Goal: Task Accomplishment & Management: Manage account settings

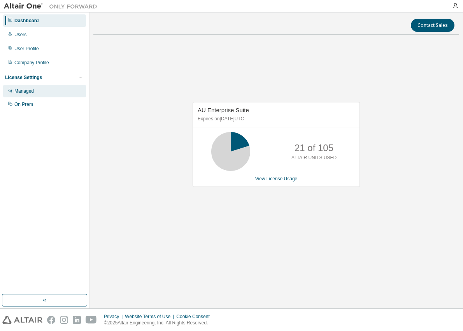
click at [31, 88] on div "Managed" at bounding box center [44, 91] width 83 height 12
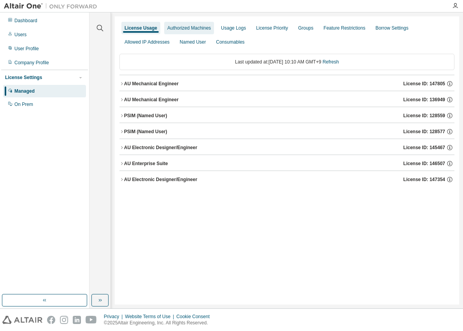
click at [179, 30] on div "Authorized Machines" at bounding box center [189, 28] width 44 height 6
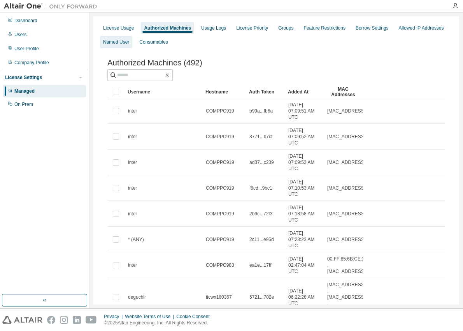
click at [110, 45] on div "Named User" at bounding box center [116, 42] width 26 height 6
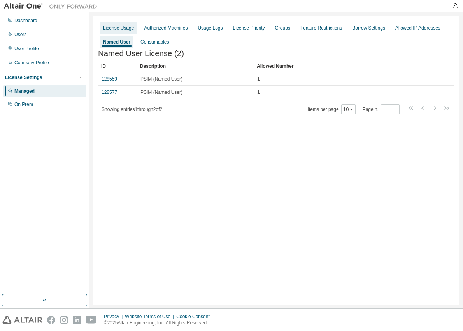
click at [122, 26] on div "License Usage" at bounding box center [118, 28] width 31 height 6
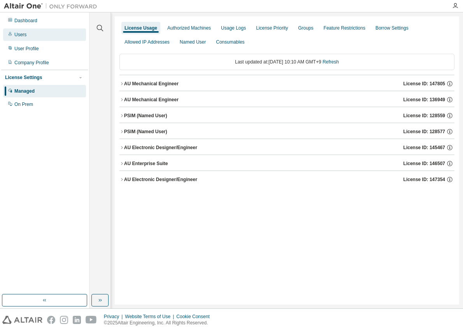
click at [25, 37] on div "Users" at bounding box center [20, 35] width 12 height 6
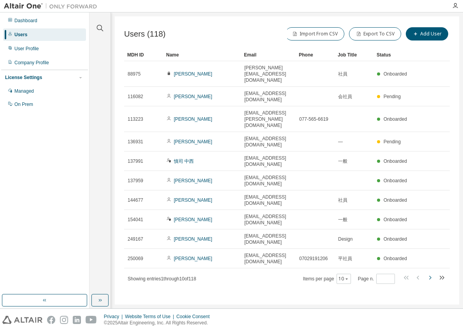
click at [431, 273] on icon "button" at bounding box center [429, 277] width 9 height 9
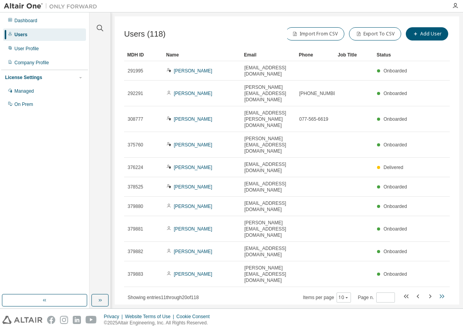
click at [445, 291] on icon "button" at bounding box center [441, 295] width 9 height 9
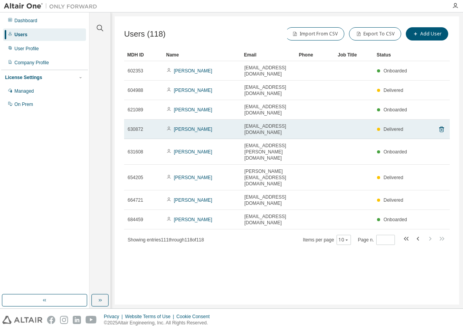
click at [400, 126] on span "Delivered" at bounding box center [394, 128] width 20 height 5
click at [183, 126] on link "Shogo TSUCHIKAWA" at bounding box center [193, 128] width 39 height 5
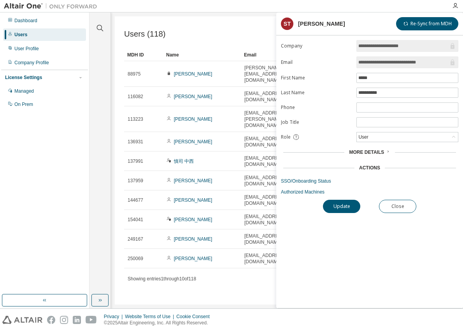
click at [368, 154] on span "More Details" at bounding box center [366, 151] width 35 height 5
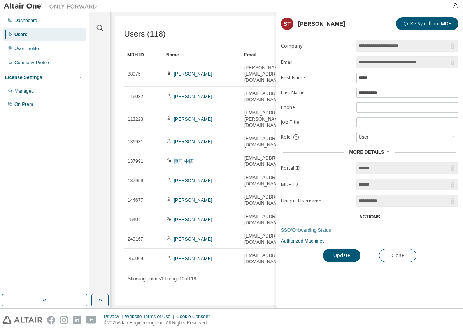
click at [311, 232] on link "SSO/Onboarding Status" at bounding box center [369, 230] width 177 height 6
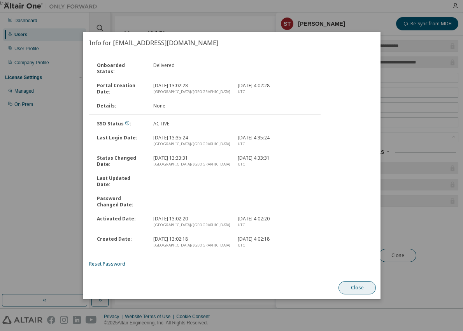
click at [344, 281] on button "Close" at bounding box center [357, 287] width 37 height 13
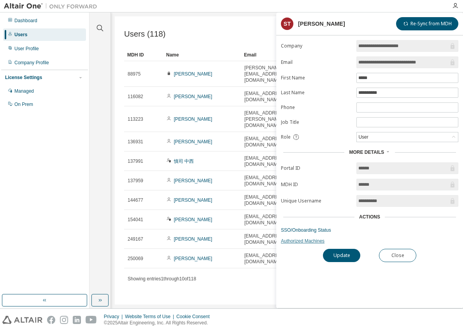
click at [312, 242] on link "Authorized Machines" at bounding box center [369, 241] width 177 height 6
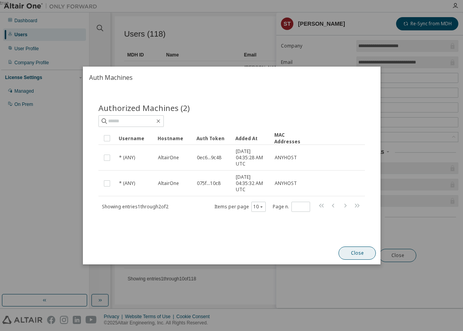
click at [353, 251] on button "Close" at bounding box center [357, 252] width 37 height 13
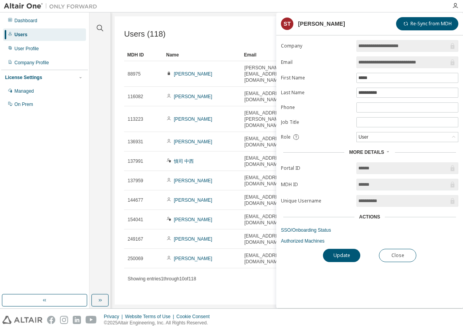
click at [386, 205] on span "**********" at bounding box center [407, 201] width 102 height 12
click at [387, 194] on form "**********" at bounding box center [369, 142] width 177 height 204
click at [386, 182] on input "******" at bounding box center [403, 185] width 90 height 8
click at [385, 168] on input "******" at bounding box center [403, 168] width 90 height 8
click at [381, 141] on div "User" at bounding box center [407, 136] width 101 height 9
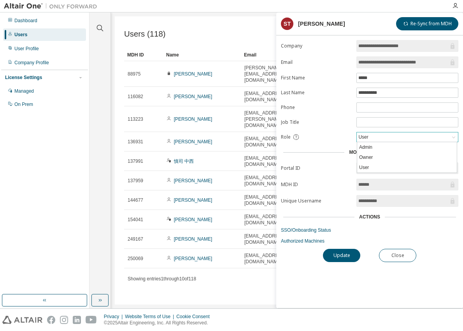
click at [381, 141] on div "User" at bounding box center [407, 136] width 101 height 9
click at [197, 277] on div "Users (118) Import From CSV Export To CSV Add User Clear Load Save Save As Fiel…" at bounding box center [287, 160] width 344 height 288
click at [401, 260] on button "Close" at bounding box center [397, 255] width 37 height 13
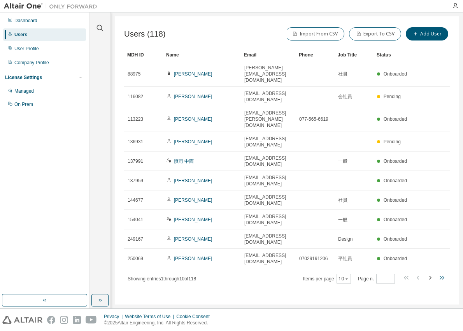
click at [444, 273] on icon "button" at bounding box center [441, 277] width 9 height 9
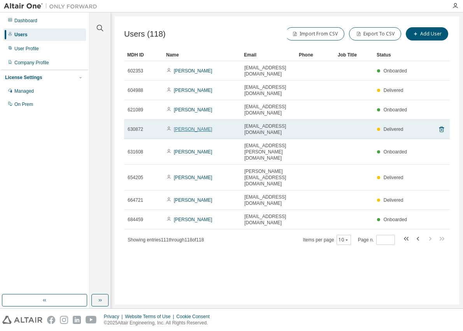
click at [193, 126] on link "Shogo TSUCHIKAWA" at bounding box center [193, 128] width 39 height 5
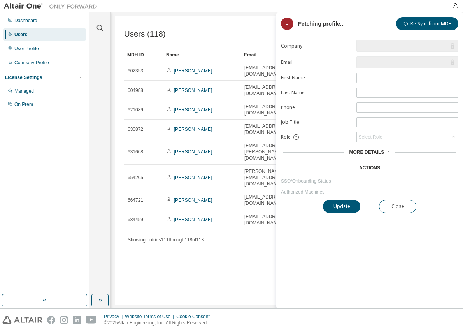
type input "*"
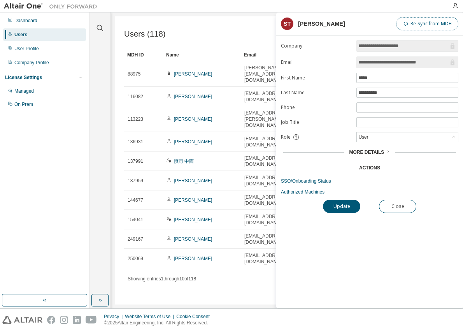
click at [445, 20] on button "Re-Sync from MDH" at bounding box center [427, 23] width 62 height 13
click at [339, 207] on button "Update" at bounding box center [341, 206] width 37 height 13
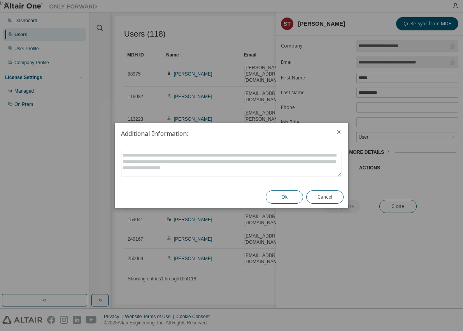
click at [272, 191] on button "Ok" at bounding box center [284, 196] width 37 height 13
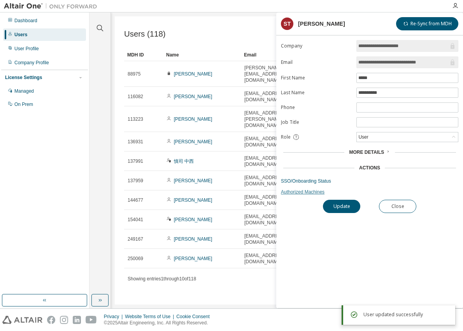
click at [302, 193] on link "Authorized Machines" at bounding box center [369, 192] width 177 height 6
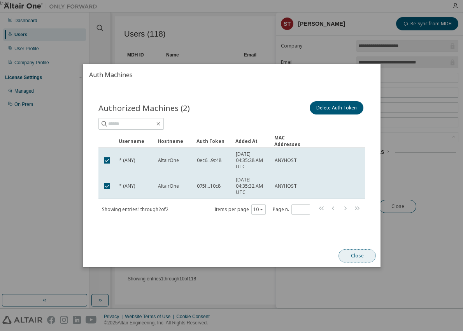
click at [364, 257] on button "Close" at bounding box center [357, 255] width 37 height 13
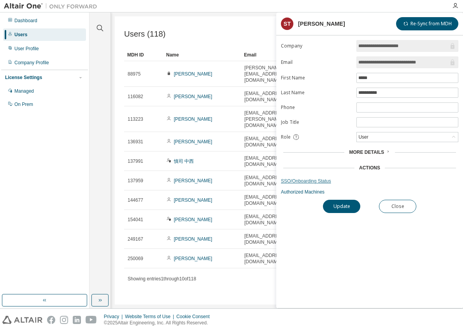
click at [308, 180] on link "SSO/Onboarding Status" at bounding box center [369, 181] width 177 height 6
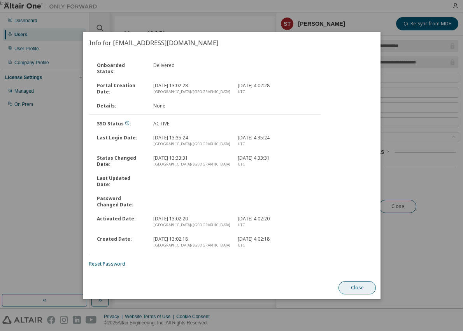
click at [371, 282] on button "Close" at bounding box center [357, 287] width 37 height 13
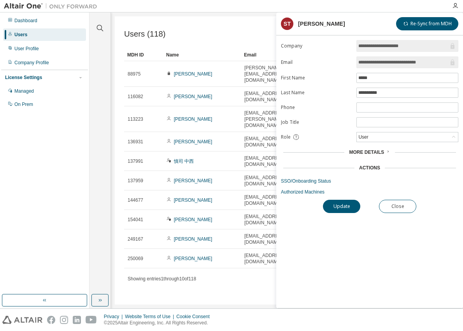
drag, startPoint x: 414, startPoint y: 250, endPoint x: 411, endPoint y: 244, distance: 5.9
click at [413, 249] on div "**********" at bounding box center [369, 174] width 187 height 268
click at [381, 156] on div "More Details" at bounding box center [369, 152] width 177 height 11
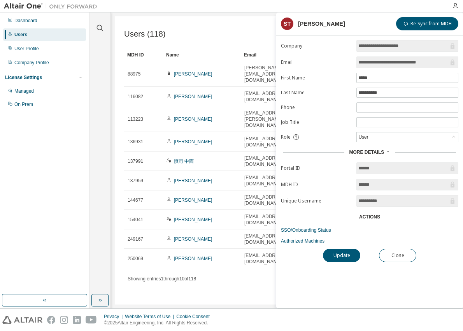
click at [330, 195] on form "**********" at bounding box center [369, 142] width 177 height 204
drag, startPoint x: 197, startPoint y: 286, endPoint x: 295, endPoint y: 257, distance: 101.8
click at [197, 286] on div "Users (118) Import From CSV Export To CSV Add User Clear Load Save Save As Fiel…" at bounding box center [287, 160] width 344 height 288
click at [406, 258] on button "Close" at bounding box center [397, 255] width 37 height 13
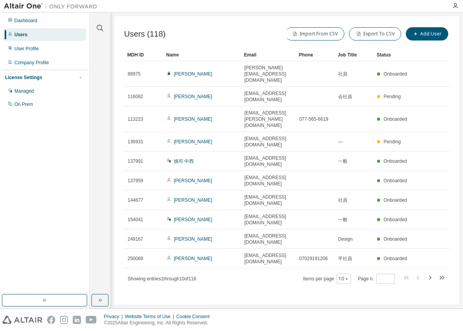
click at [279, 262] on div "Users (118) Import From CSV Export To CSV Add User Clear Load Save Save As Fiel…" at bounding box center [287, 160] width 344 height 288
click at [27, 189] on div "Dashboard Users User Profile Company Profile License Settings Managed On Prem" at bounding box center [44, 153] width 87 height 279
